Goal: Entertainment & Leisure: Consume media (video, audio)

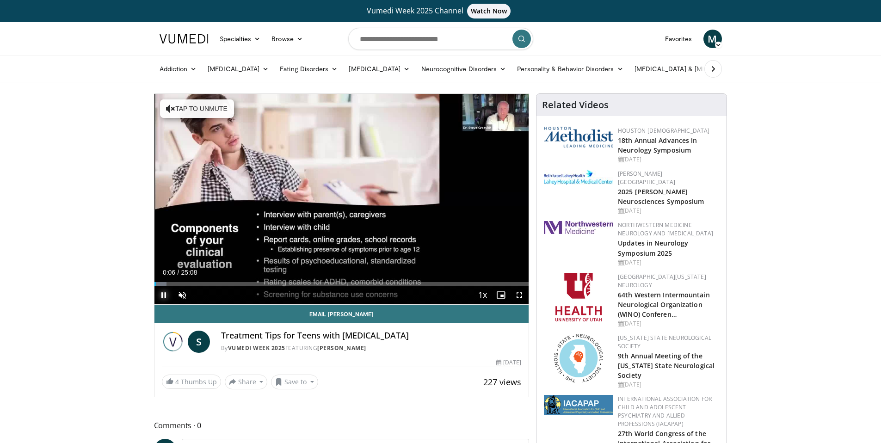
click at [166, 294] on span "Video Player" at bounding box center [163, 295] width 19 height 19
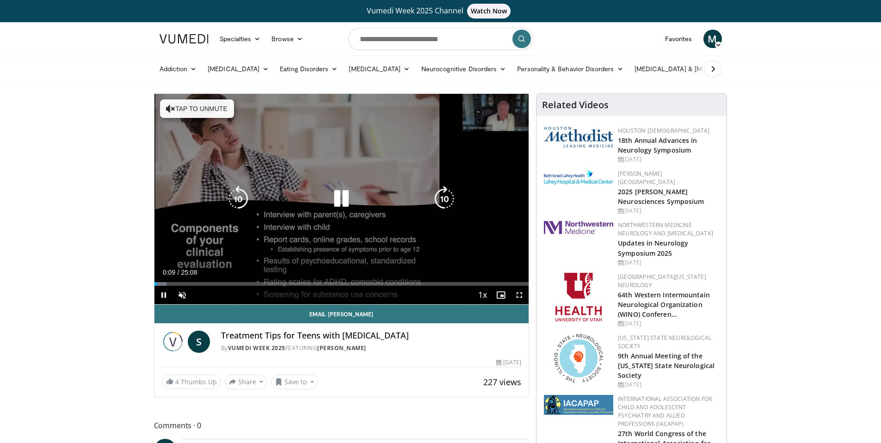
click at [227, 104] on button "Tap to unmute" at bounding box center [197, 108] width 74 height 19
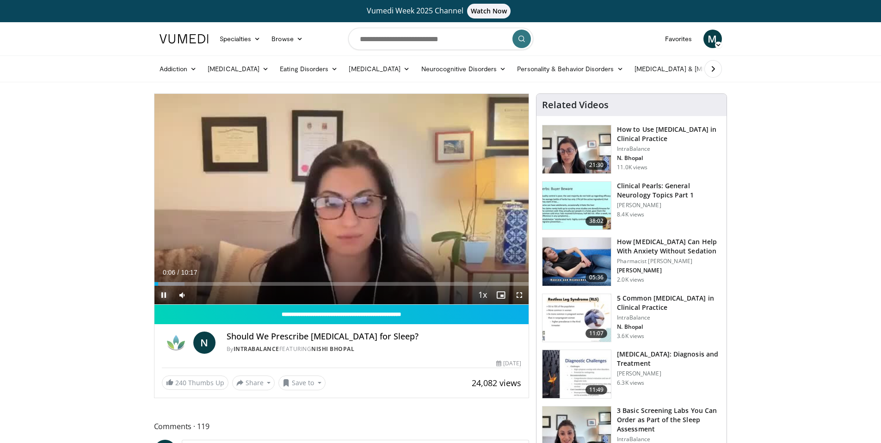
click at [165, 290] on span "Video Player" at bounding box center [163, 295] width 19 height 19
